Goal: Check status: Check status

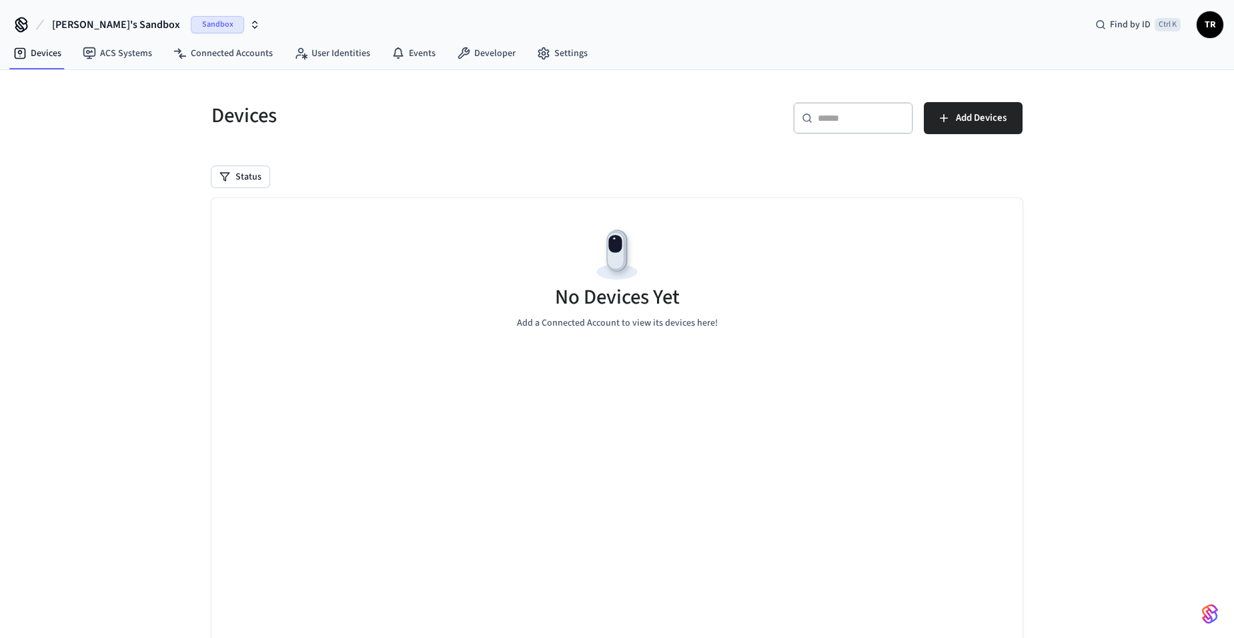
click at [191, 30] on span "Sandbox" at bounding box center [217, 24] width 53 height 17
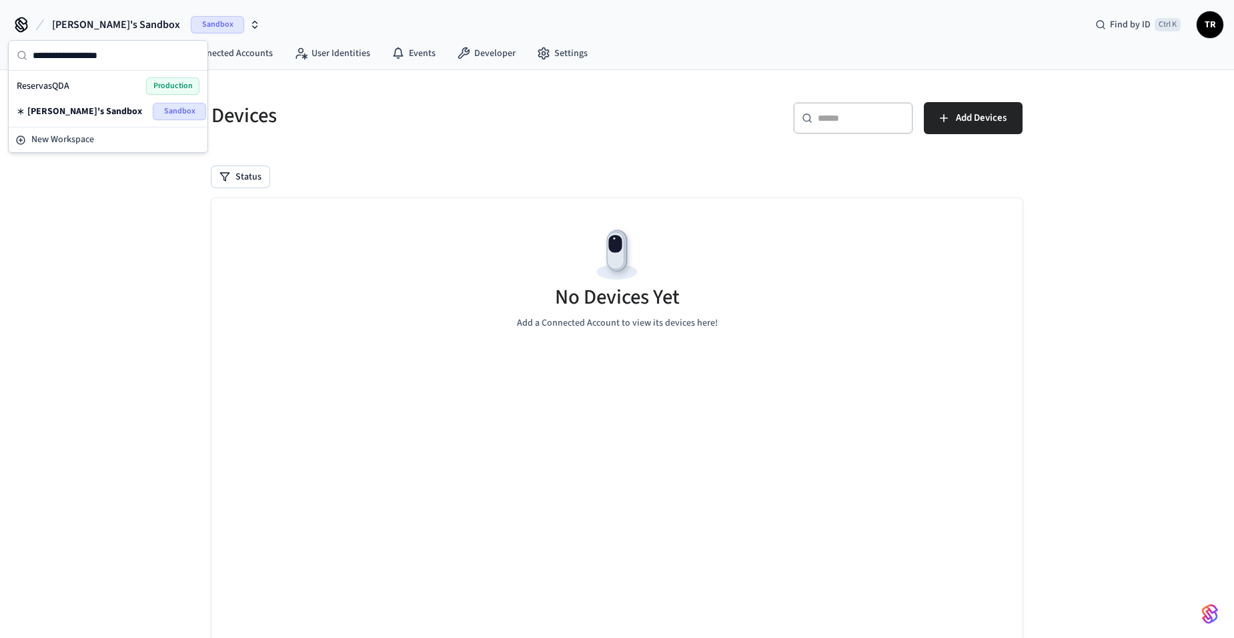
click at [148, 83] on span "Production" at bounding box center [172, 85] width 53 height 17
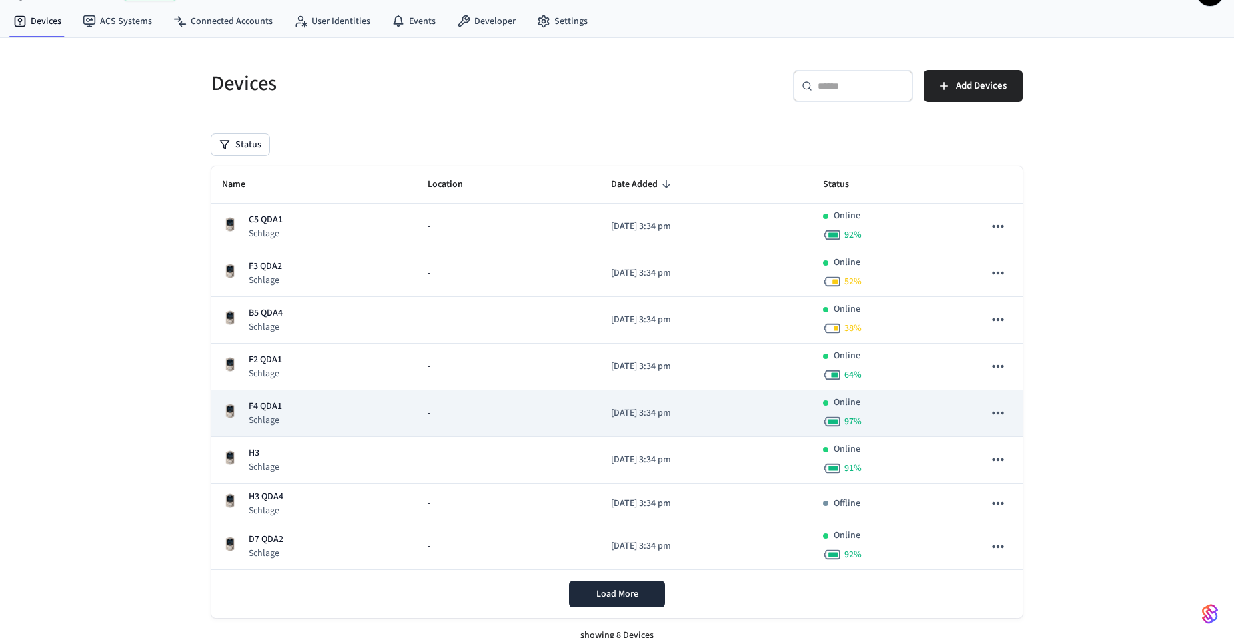
scroll to position [47, 0]
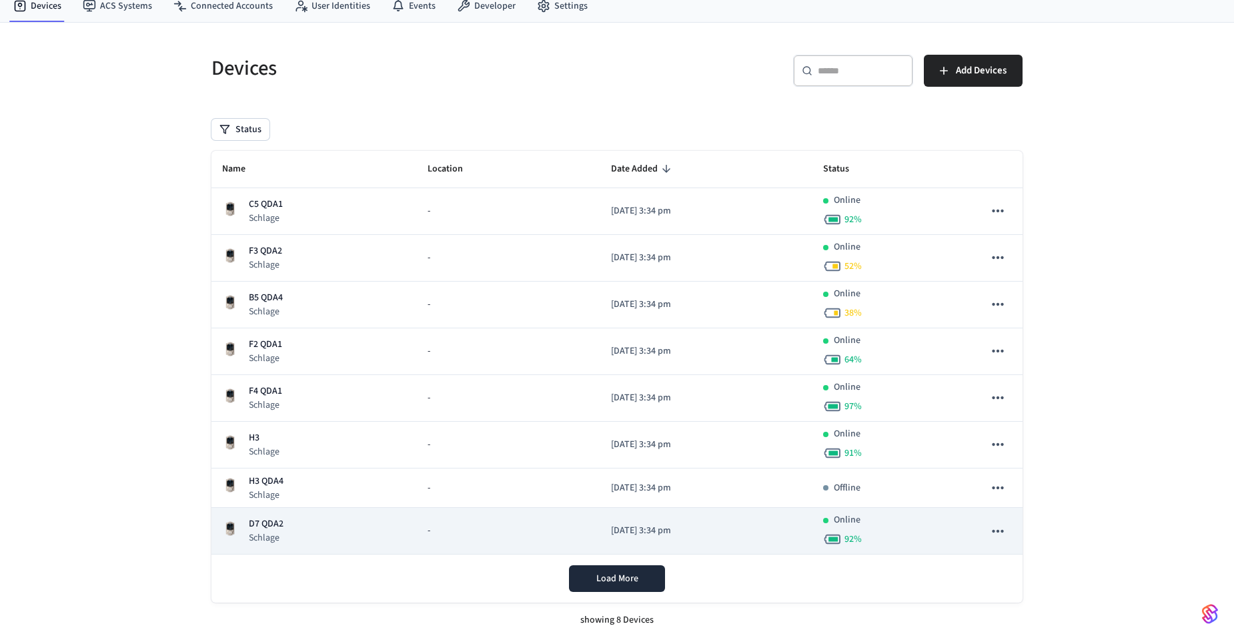
click at [269, 519] on p "D7 QDA2" at bounding box center [266, 524] width 35 height 14
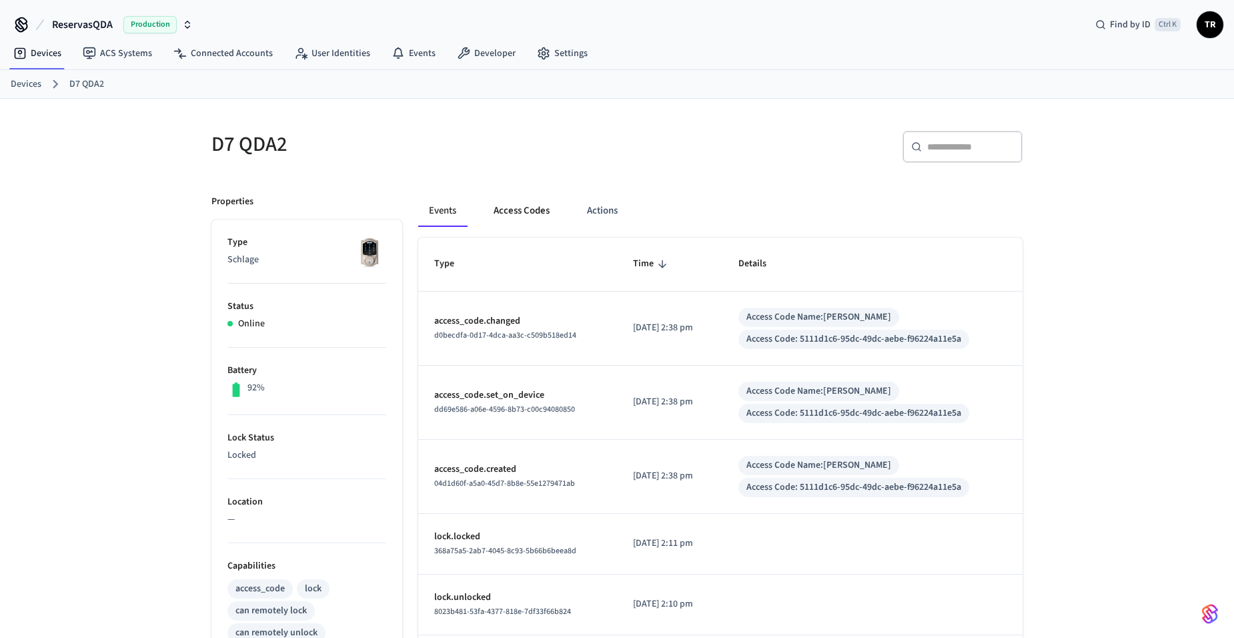
click at [512, 209] on button "Access Codes" at bounding box center [521, 211] width 77 height 32
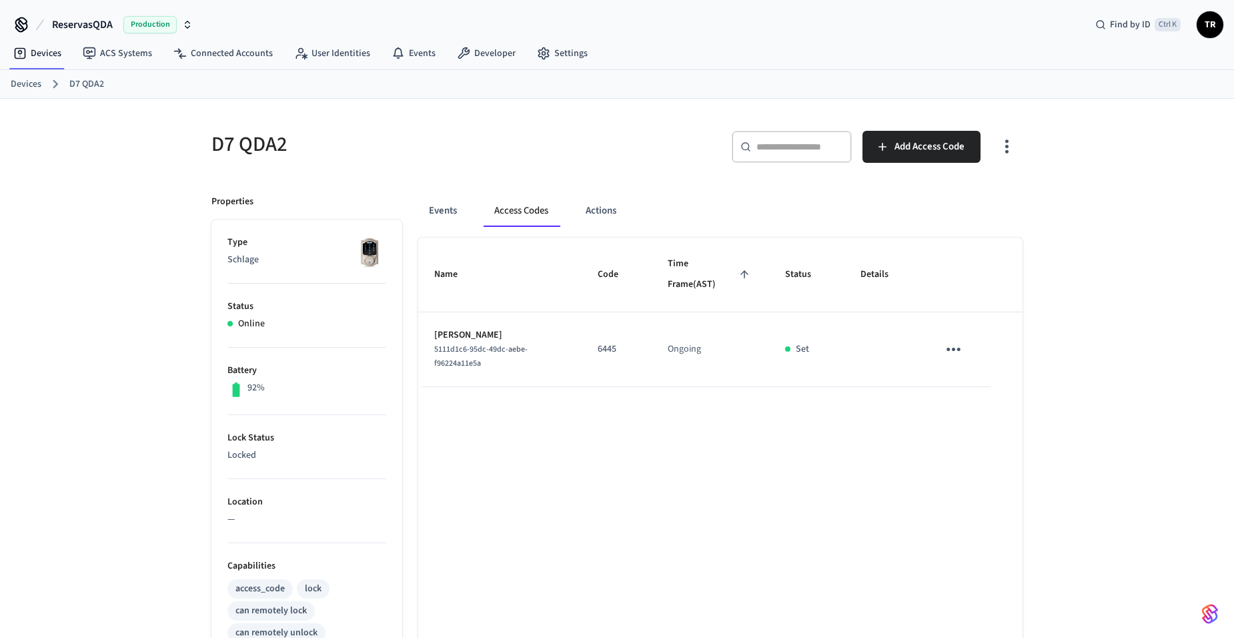
click at [15, 87] on link "Devices" at bounding box center [26, 84] width 31 height 14
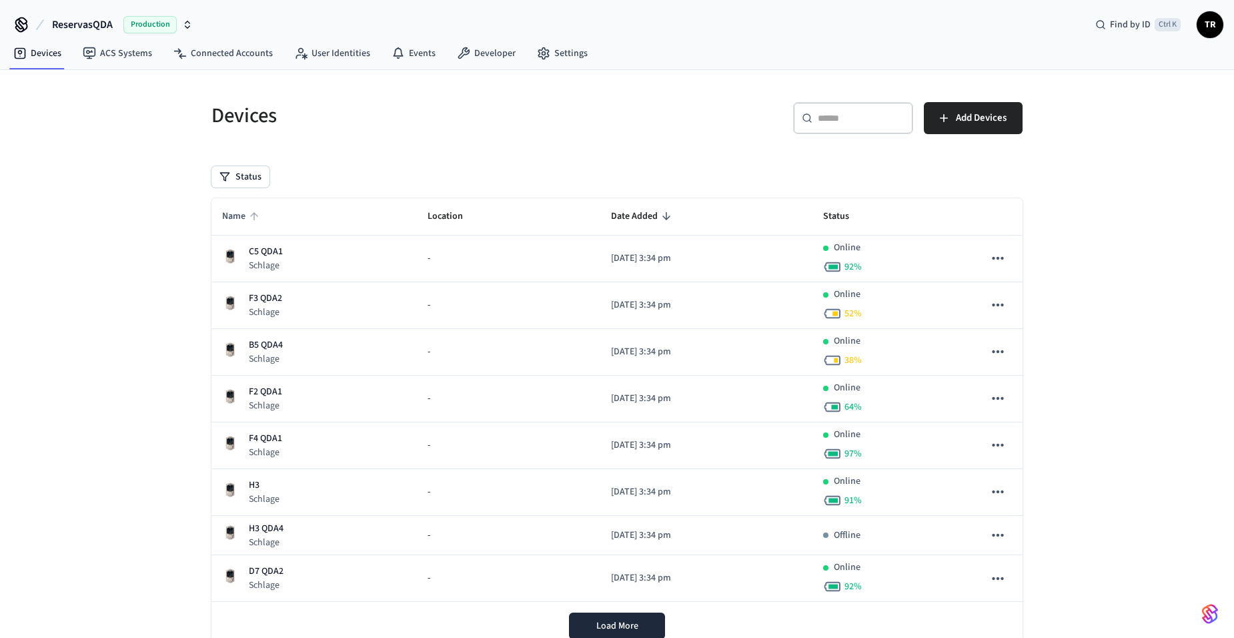
click at [241, 215] on span "Name" at bounding box center [242, 216] width 41 height 21
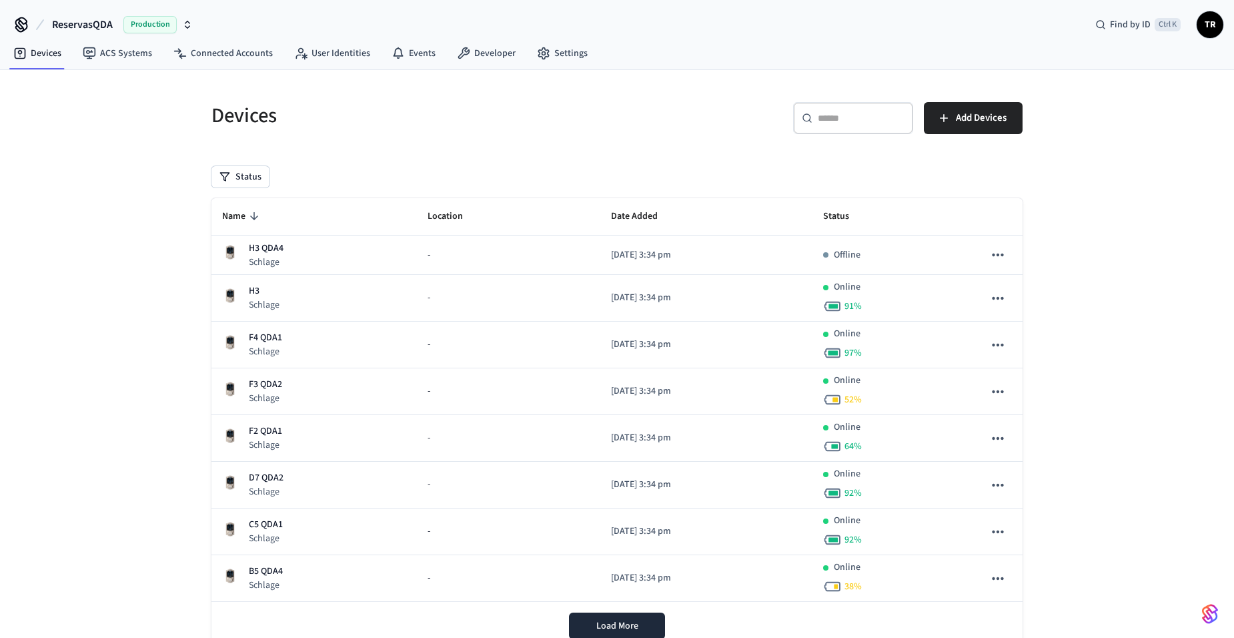
click at [241, 215] on span "Name" at bounding box center [242, 216] width 41 height 21
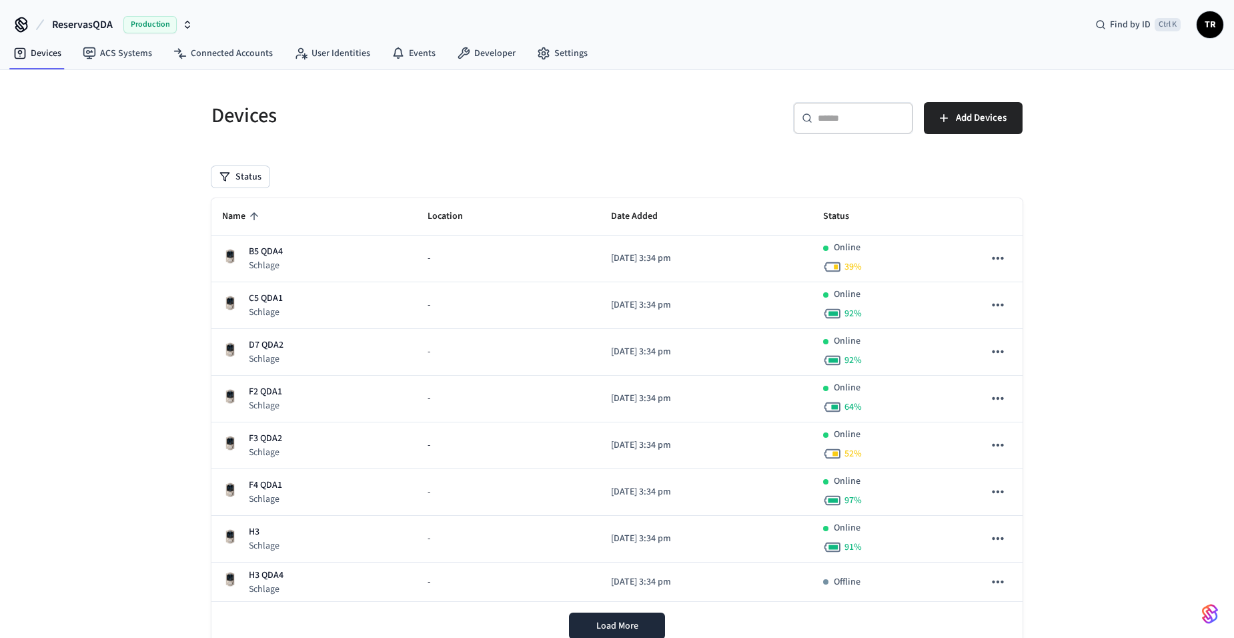
click at [250, 226] on span "Name" at bounding box center [242, 216] width 41 height 21
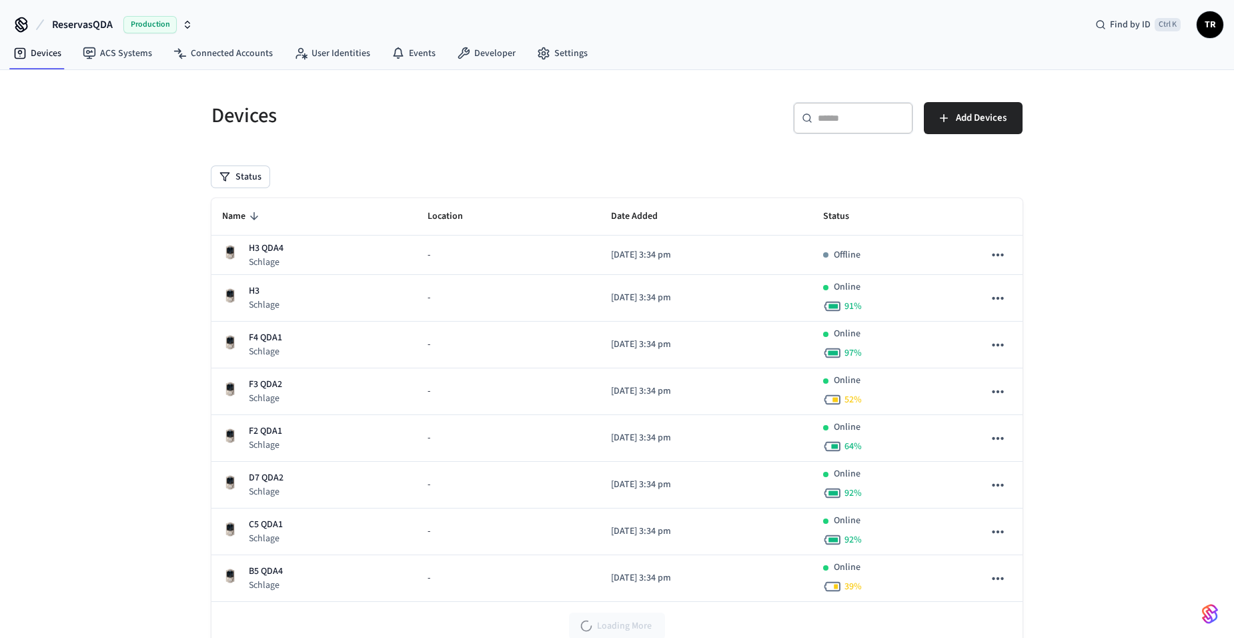
click at [249, 218] on icon "sticky table" at bounding box center [254, 216] width 12 height 12
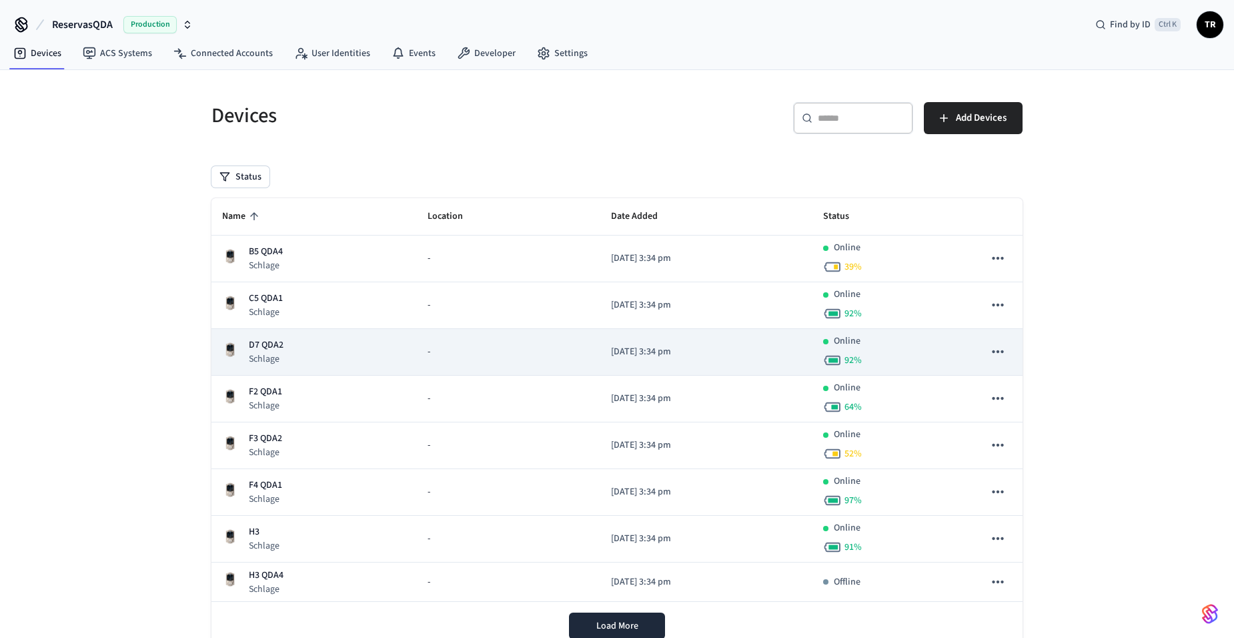
click at [261, 346] on p "D7 QDA2" at bounding box center [266, 345] width 35 height 14
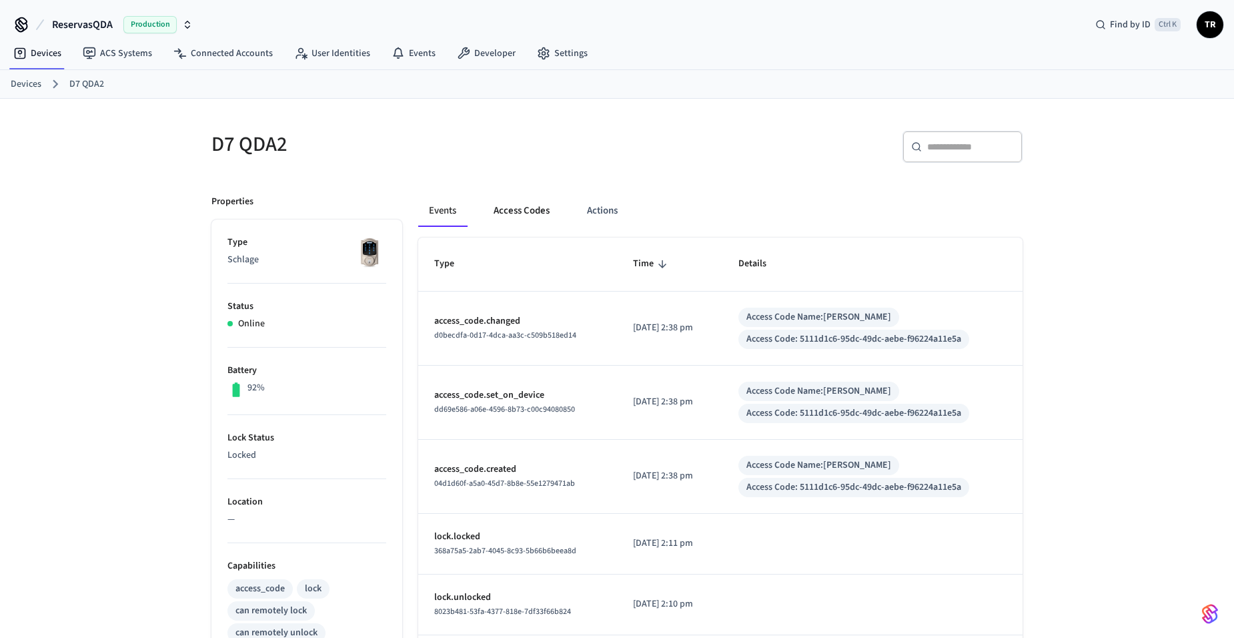
click at [524, 215] on button "Access Codes" at bounding box center [521, 211] width 77 height 32
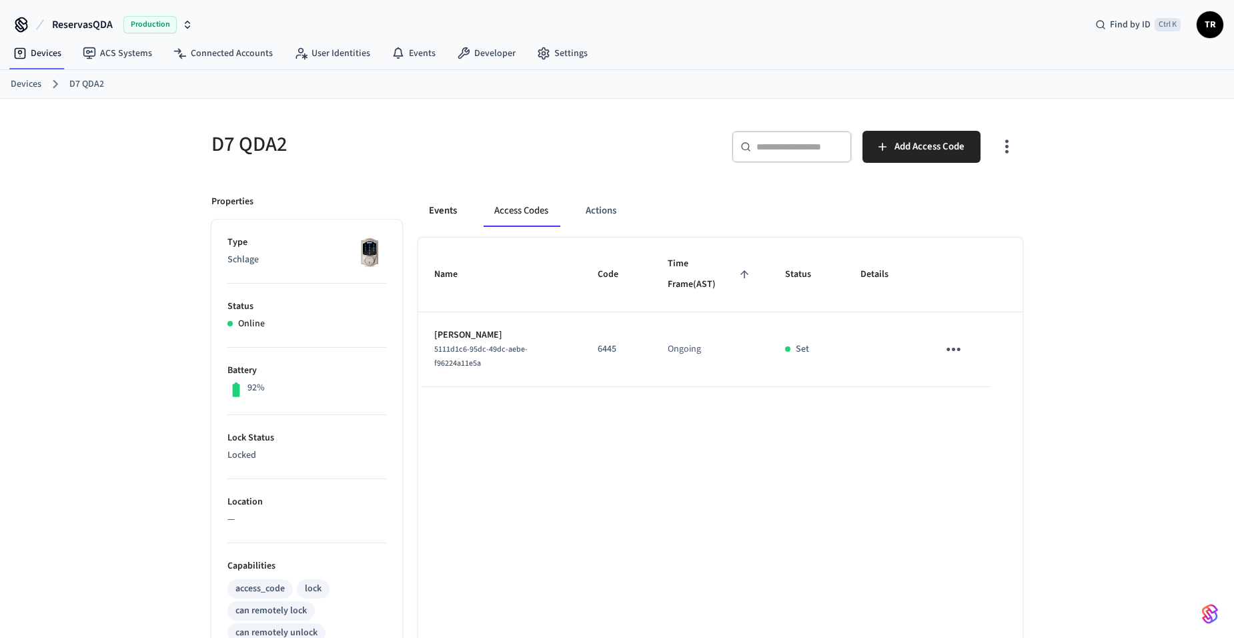
click at [444, 215] on button "Events" at bounding box center [442, 211] width 49 height 32
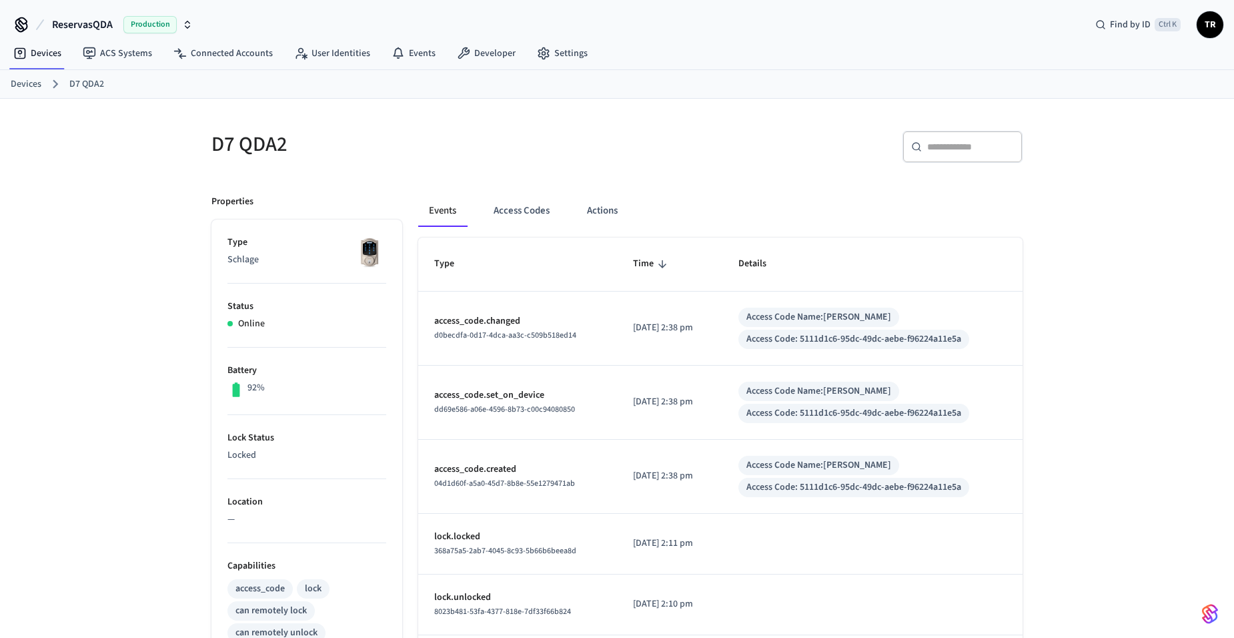
click at [25, 89] on link "Devices" at bounding box center [26, 84] width 31 height 14
